Goal: Task Accomplishment & Management: Complete application form

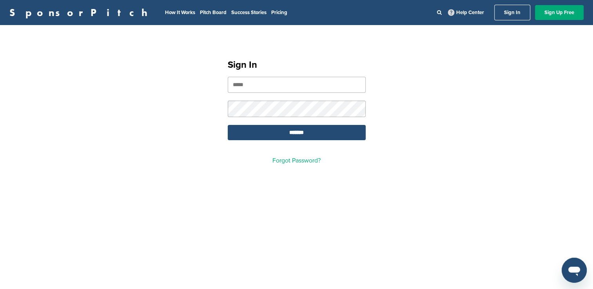
click at [303, 89] on input "email" at bounding box center [297, 85] width 138 height 16
type input "**********"
click at [228, 125] on input "*******" at bounding box center [297, 132] width 138 height 15
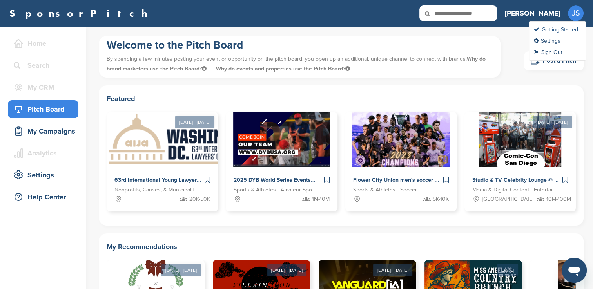
click at [557, 26] on link "Getting Started" at bounding box center [556, 29] width 44 height 7
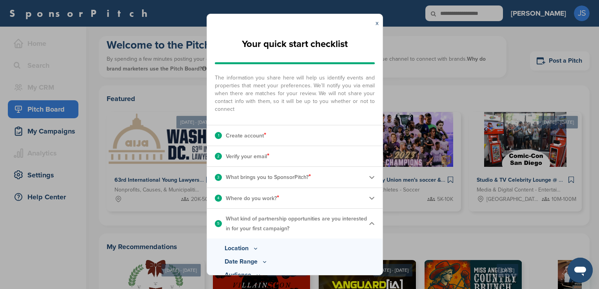
click at [369, 179] on img at bounding box center [372, 177] width 6 height 6
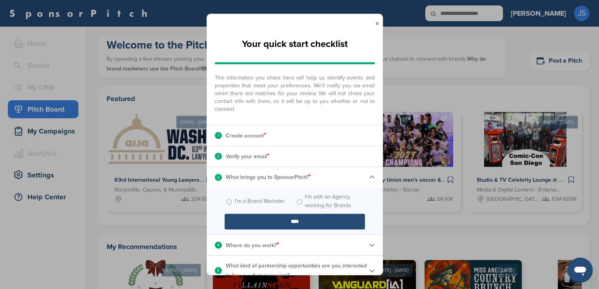
scroll to position [11, 0]
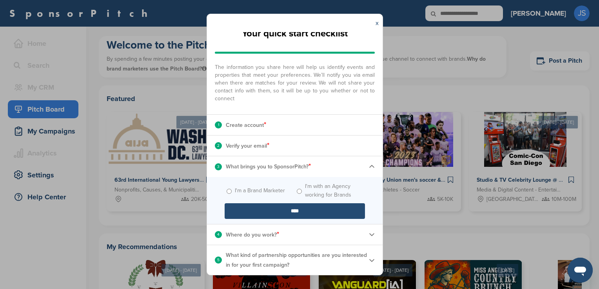
click at [372, 237] on div "4 Where do you work? *" at bounding box center [295, 235] width 176 height 20
click at [369, 236] on img at bounding box center [372, 235] width 6 height 6
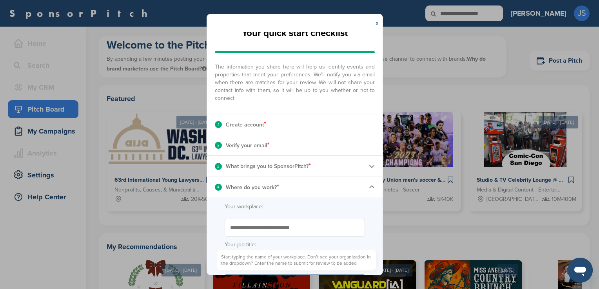
scroll to position [61, 0]
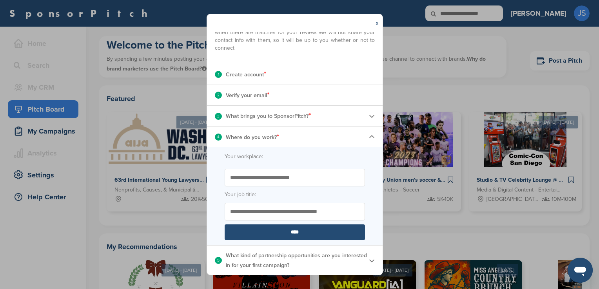
click at [294, 232] on input "****" at bounding box center [295, 233] width 140 height 16
click at [369, 263] on img at bounding box center [372, 261] width 6 height 6
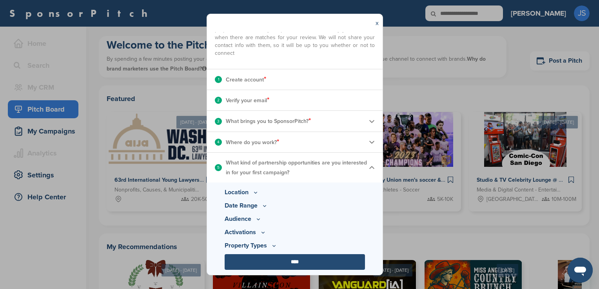
click at [248, 190] on p "Location" at bounding box center [295, 192] width 140 height 9
click at [256, 194] on icon at bounding box center [255, 192] width 6 height 7
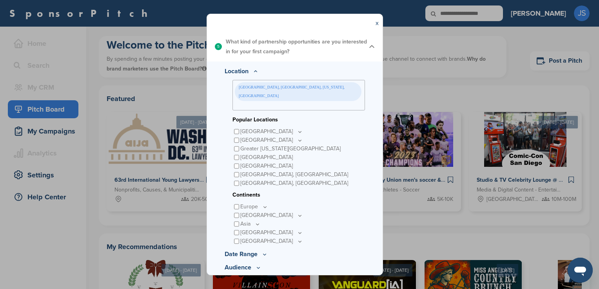
scroll to position [210, 0]
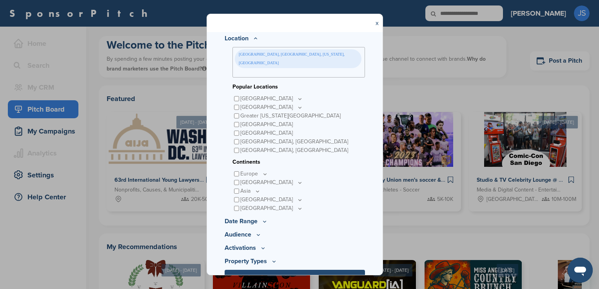
click at [262, 218] on icon at bounding box center [265, 221] width 6 height 7
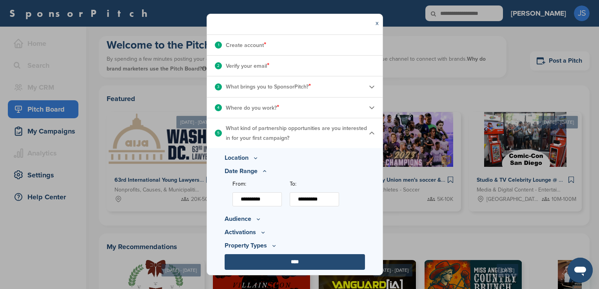
click at [255, 220] on icon at bounding box center [258, 219] width 6 height 7
click at [276, 194] on icon at bounding box center [278, 194] width 6 height 7
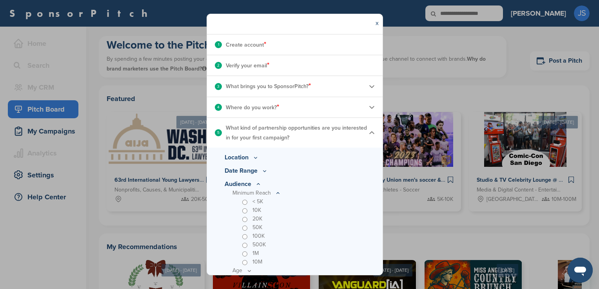
scroll to position [160, 0]
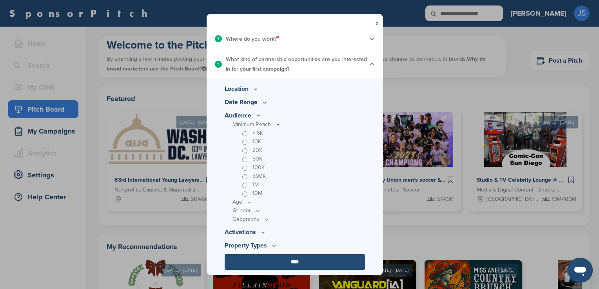
click at [244, 129] on p "Age" at bounding box center [298, 124] width 133 height 9
click at [0, 0] on icon at bounding box center [0, 0] width 0 height 0
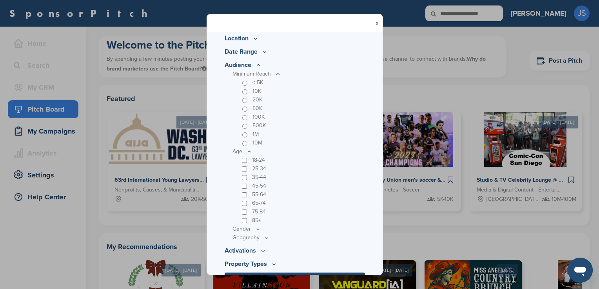
scroll to position [229, 0]
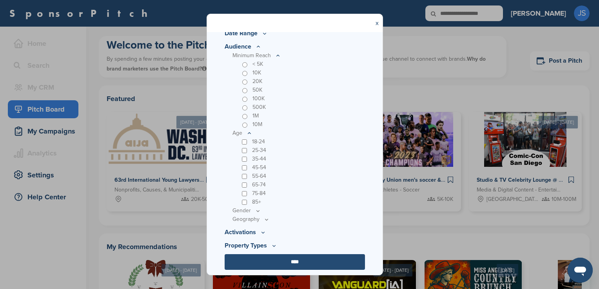
click at [261, 51] on p "Property Types" at bounding box center [295, 46] width 140 height 9
click at [265, 239] on div "Location Kissimmee, Orlando Metro Area, Florida, USA Popular Locations United S…" at bounding box center [295, 142] width 176 height 265
click at [263, 239] on div "Location Kissimmee, Orlando Metro Area, Florida, USA Popular Locations United S…" at bounding box center [295, 142] width 176 height 265
click at [252, 239] on div "Location Kissimmee, Orlando Metro Area, Florida, USA Popular Locations United S…" at bounding box center [295, 142] width 176 height 265
click at [262, 51] on p "Property Types" at bounding box center [295, 46] width 140 height 9
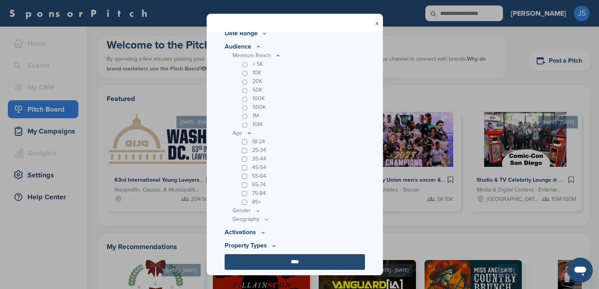
click at [278, 266] on input "****" at bounding box center [295, 262] width 140 height 16
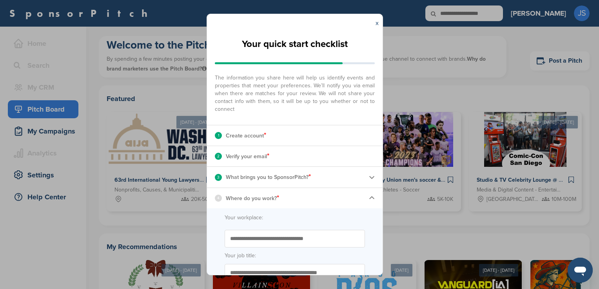
click at [375, 25] on div "x" at bounding box center [377, 23] width 11 height 18
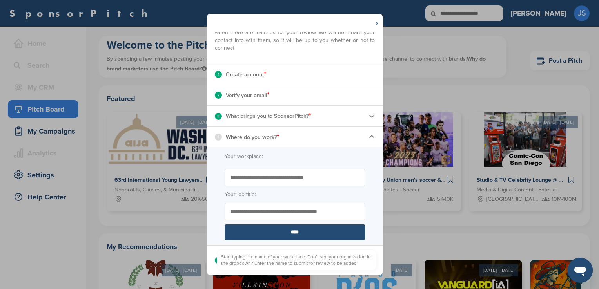
click at [289, 180] on input "Start typing the name of your workplace. Don’t see your organization in the dro…" at bounding box center [295, 178] width 140 height 18
type input "**********"
click at [290, 232] on input "****" at bounding box center [295, 233] width 140 height 16
click at [301, 237] on input "****" at bounding box center [295, 233] width 140 height 16
click at [370, 260] on div "5 What kind of partnership opportunities are you interested in for your first c…" at bounding box center [295, 261] width 176 height 30
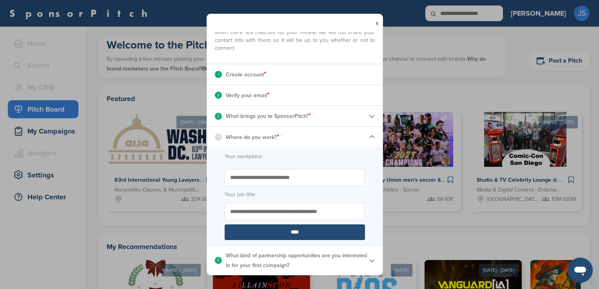
click at [361, 261] on p "What kind of partnership opportunities are you interested in for your first cam…" at bounding box center [297, 261] width 143 height 20
click at [369, 260] on img at bounding box center [372, 261] width 6 height 6
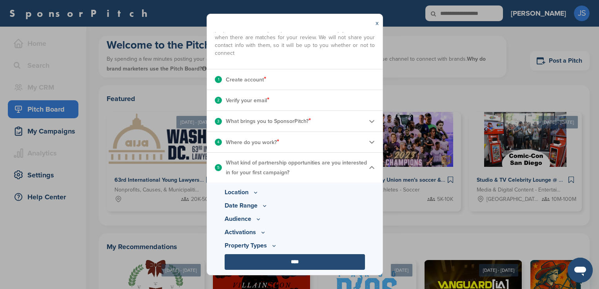
click at [292, 269] on input "****" at bounding box center [295, 262] width 140 height 16
click at [298, 262] on input "****" at bounding box center [295, 262] width 140 height 16
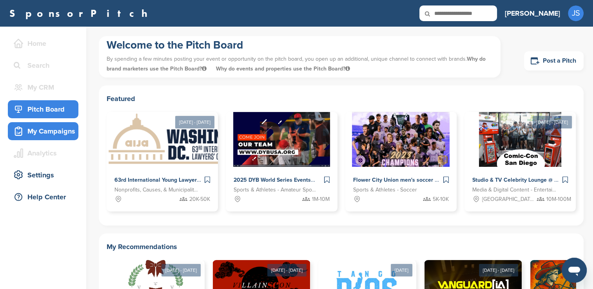
click at [51, 129] on div "My Campaigns" at bounding box center [45, 131] width 67 height 14
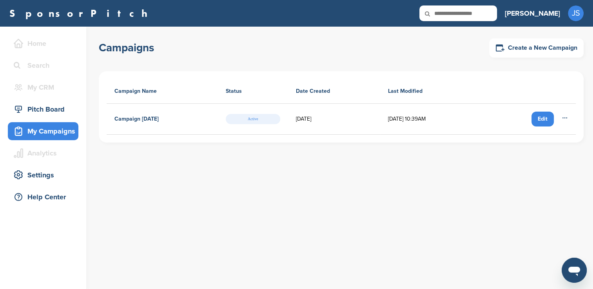
click at [545, 120] on div "Edit" at bounding box center [543, 119] width 22 height 15
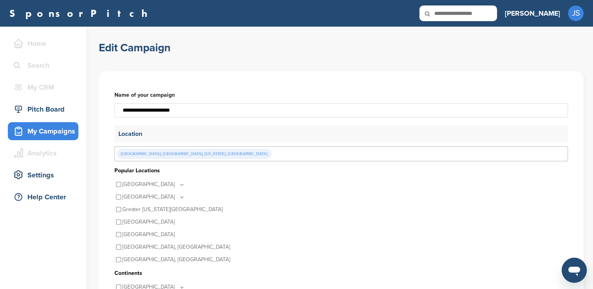
drag, startPoint x: 203, startPoint y: 108, endPoint x: 131, endPoint y: 109, distance: 71.8
click at [131, 109] on input "**********" at bounding box center [341, 111] width 454 height 14
type input "*"
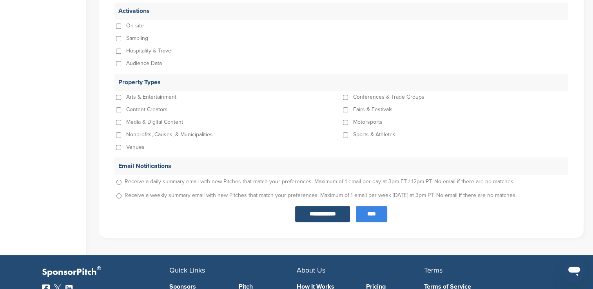
scroll to position [804, 0]
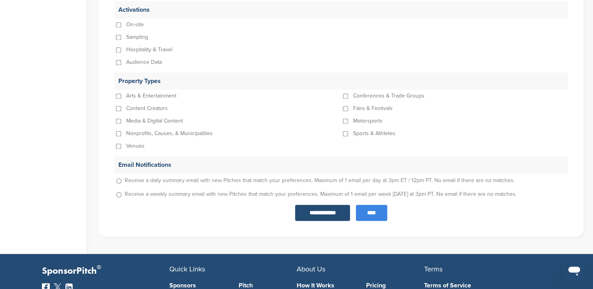
type input "**********"
click at [372, 216] on input "****" at bounding box center [371, 213] width 31 height 16
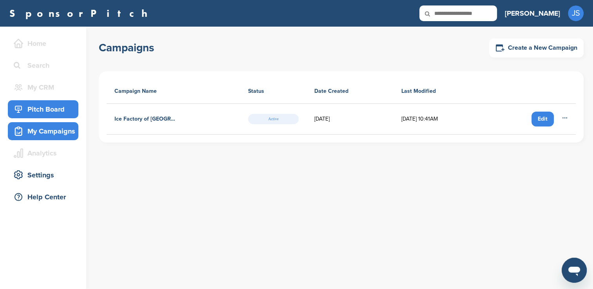
click at [48, 113] on div "Pitch Board" at bounding box center [45, 109] width 67 height 14
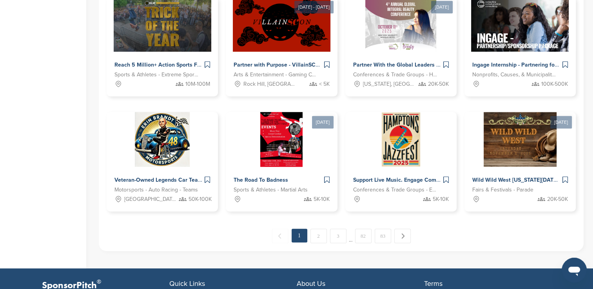
scroll to position [536, 0]
click at [317, 238] on link "2" at bounding box center [319, 236] width 16 height 15
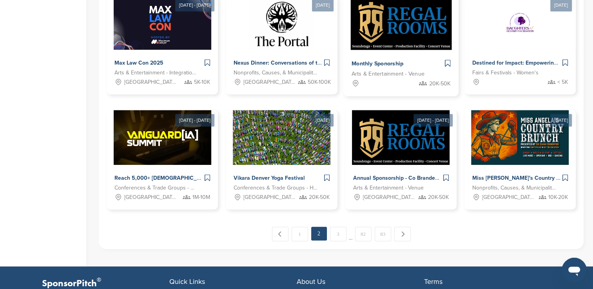
scroll to position [539, 0]
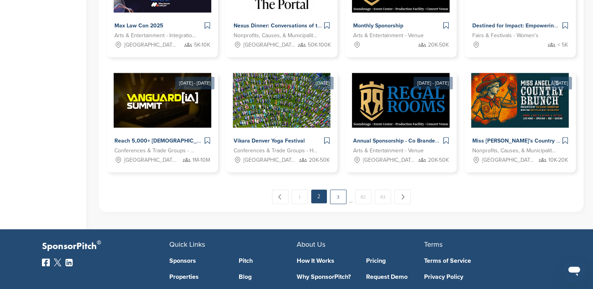
click at [342, 200] on link "3" at bounding box center [338, 197] width 16 height 15
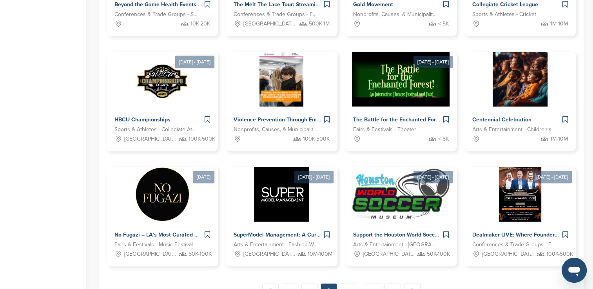
scroll to position [585, 0]
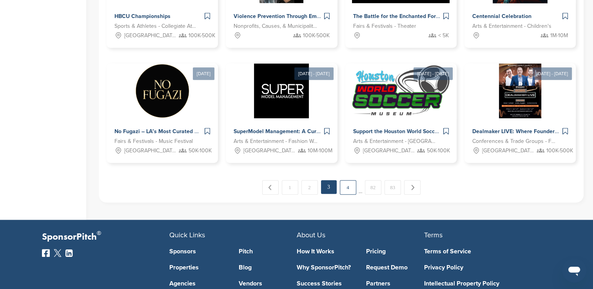
click at [352, 186] on link "4" at bounding box center [348, 187] width 16 height 15
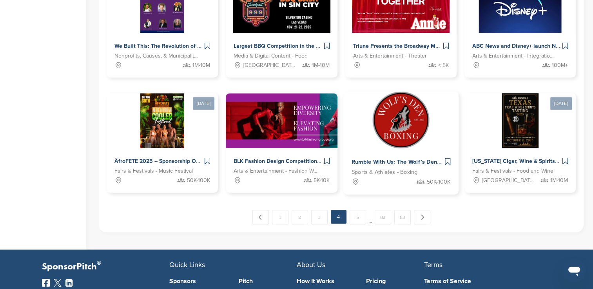
scroll to position [555, 0]
click at [358, 222] on link "5" at bounding box center [358, 217] width 16 height 15
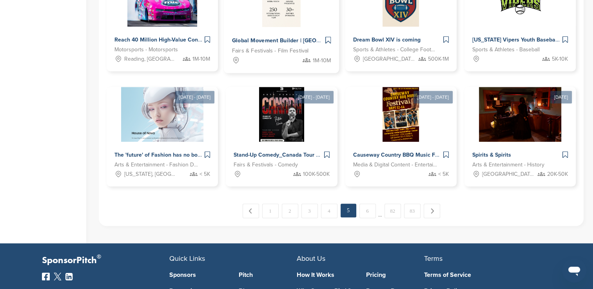
scroll to position [561, 0]
click at [367, 209] on link "6" at bounding box center [368, 211] width 16 height 15
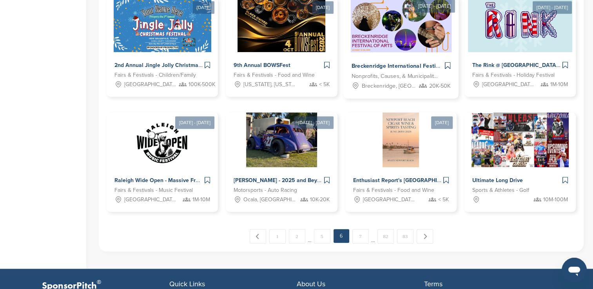
scroll to position [536, 0]
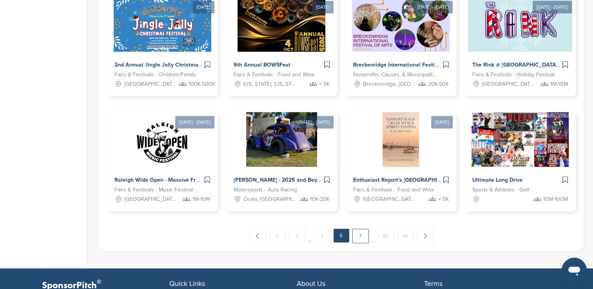
click at [359, 236] on link "7" at bounding box center [360, 236] width 16 height 15
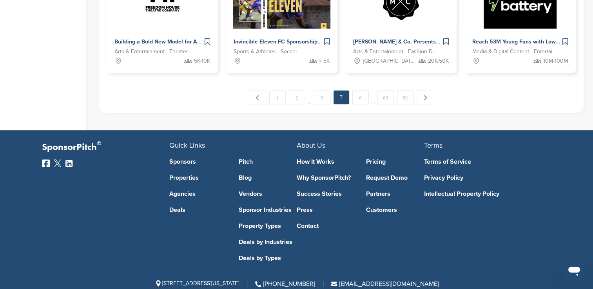
scroll to position [676, 0]
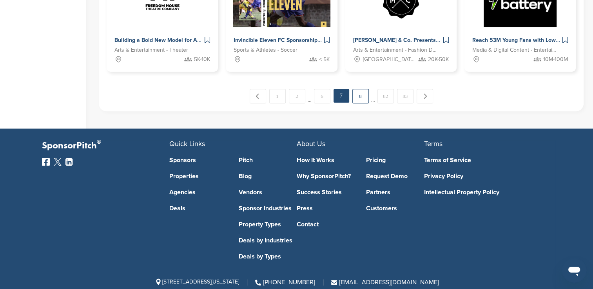
click at [355, 98] on link "8" at bounding box center [360, 96] width 16 height 15
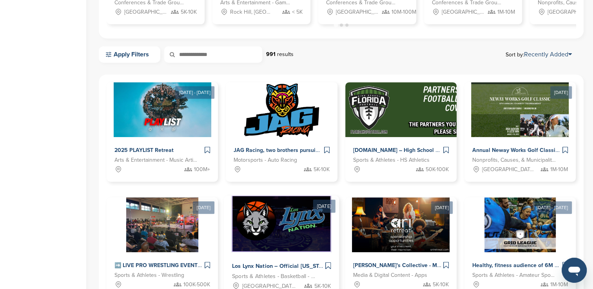
scroll to position [318, 0]
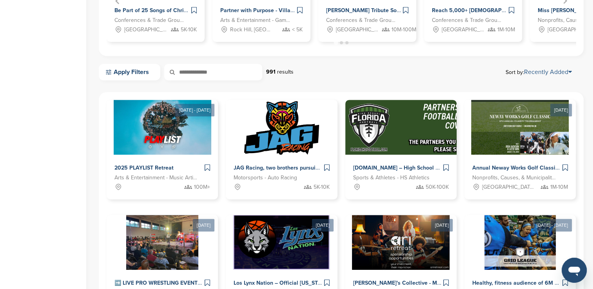
click at [541, 74] on link "Recently Added" at bounding box center [548, 72] width 48 height 8
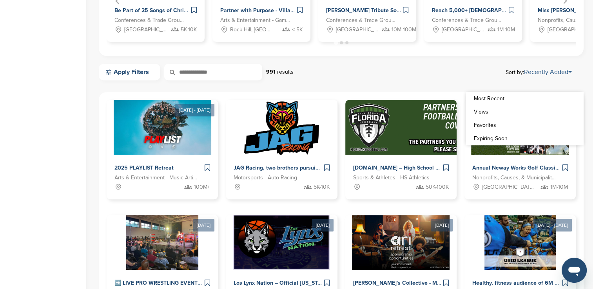
click at [541, 74] on link "Recently Added" at bounding box center [548, 72] width 48 height 8
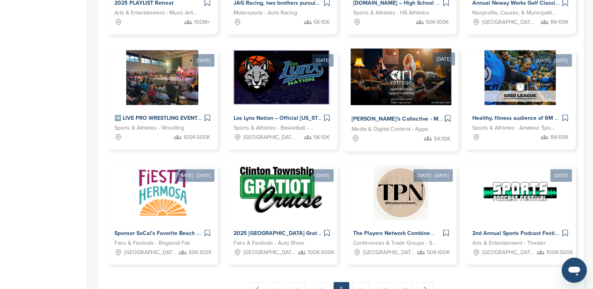
scroll to position [483, 0]
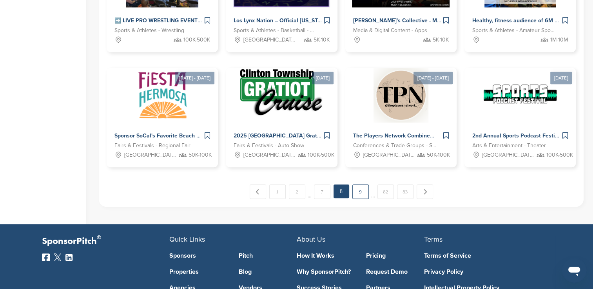
click at [354, 191] on link "9" at bounding box center [360, 192] width 16 height 15
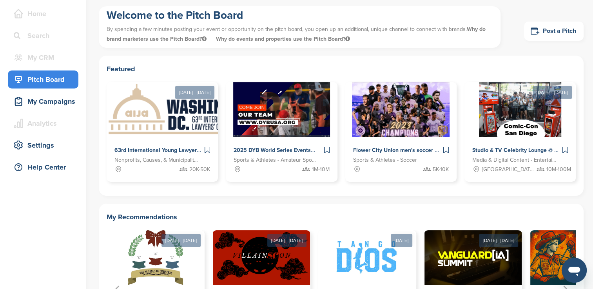
scroll to position [0, 0]
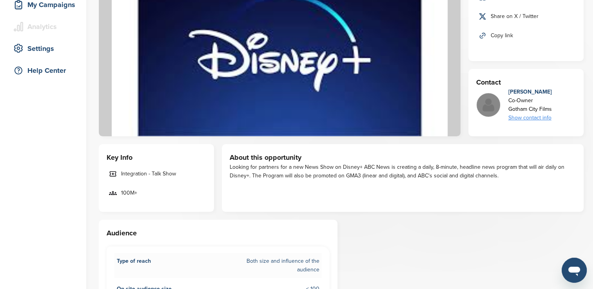
scroll to position [127, 0]
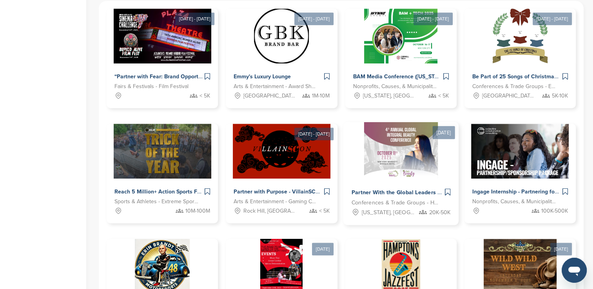
scroll to position [400, 0]
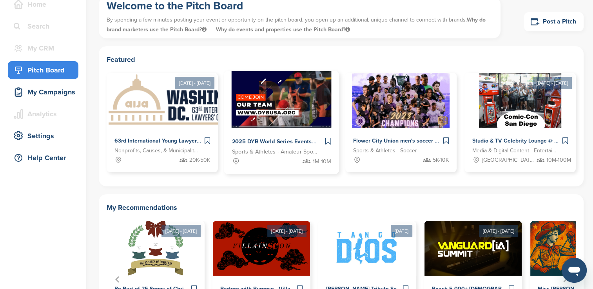
scroll to position [12, 0]
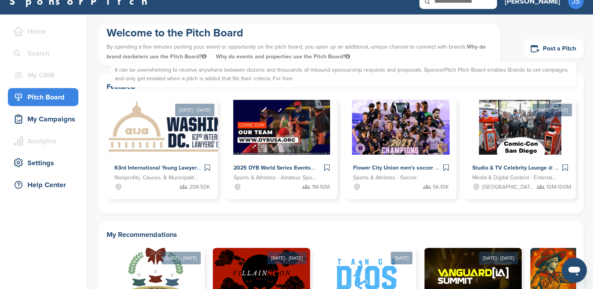
click at [184, 57] on span "Why do brand marketers use the Pitch Board? It can be overwhelming to receive a…" at bounding box center [296, 52] width 379 height 16
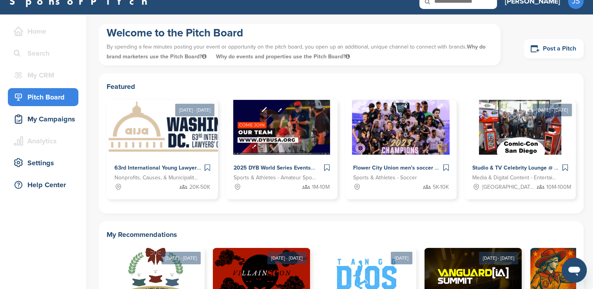
click at [562, 51] on link "Post a Pitch" at bounding box center [554, 48] width 60 height 19
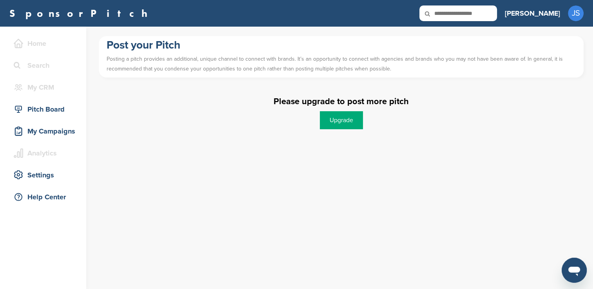
click at [343, 112] on link "Upgrade" at bounding box center [341, 120] width 43 height 18
